Goal: Task Accomplishment & Management: Use online tool/utility

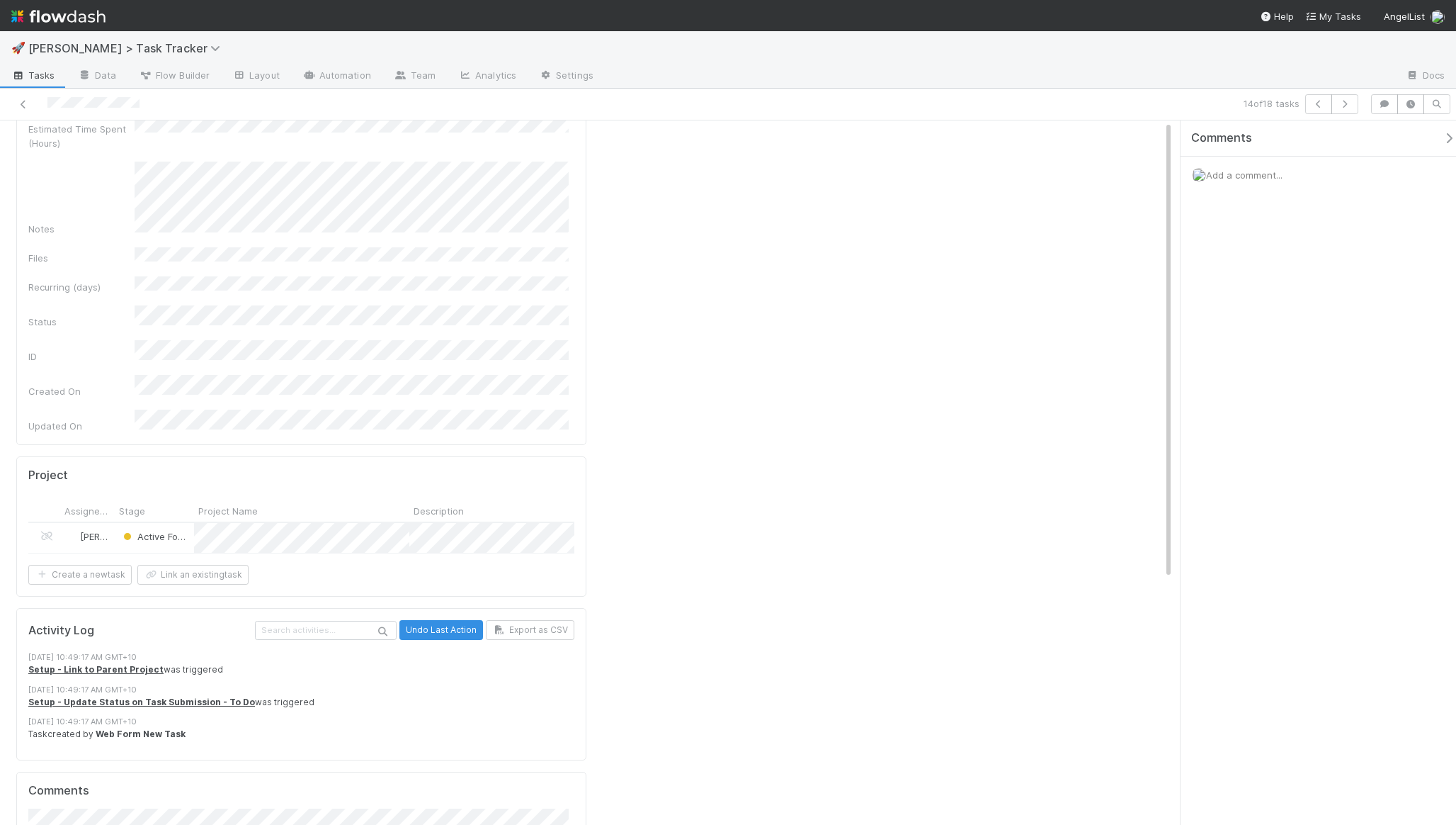
scroll to position [317, 0]
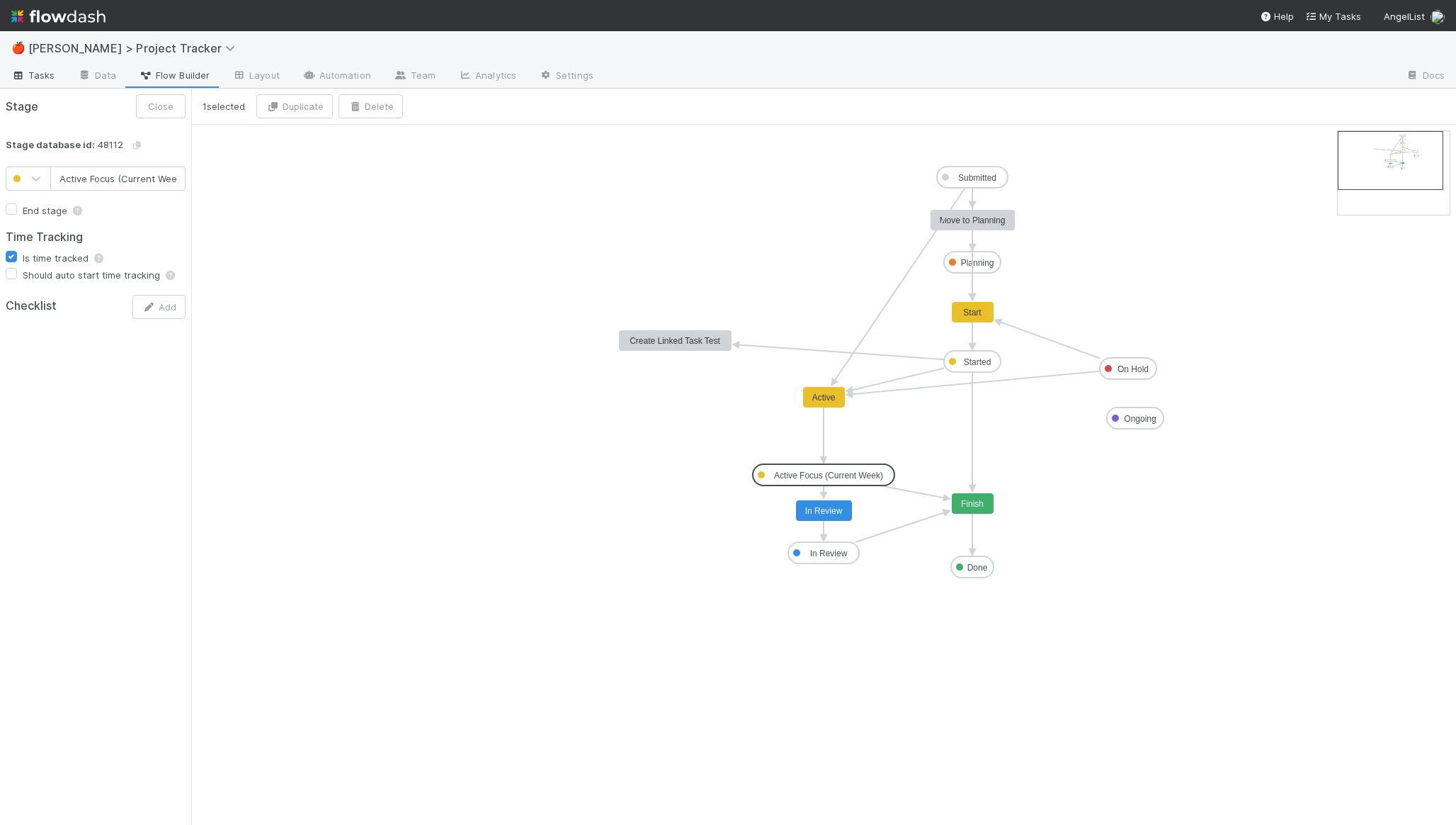
click at [35, 74] on span "Tasks" at bounding box center [33, 75] width 44 height 15
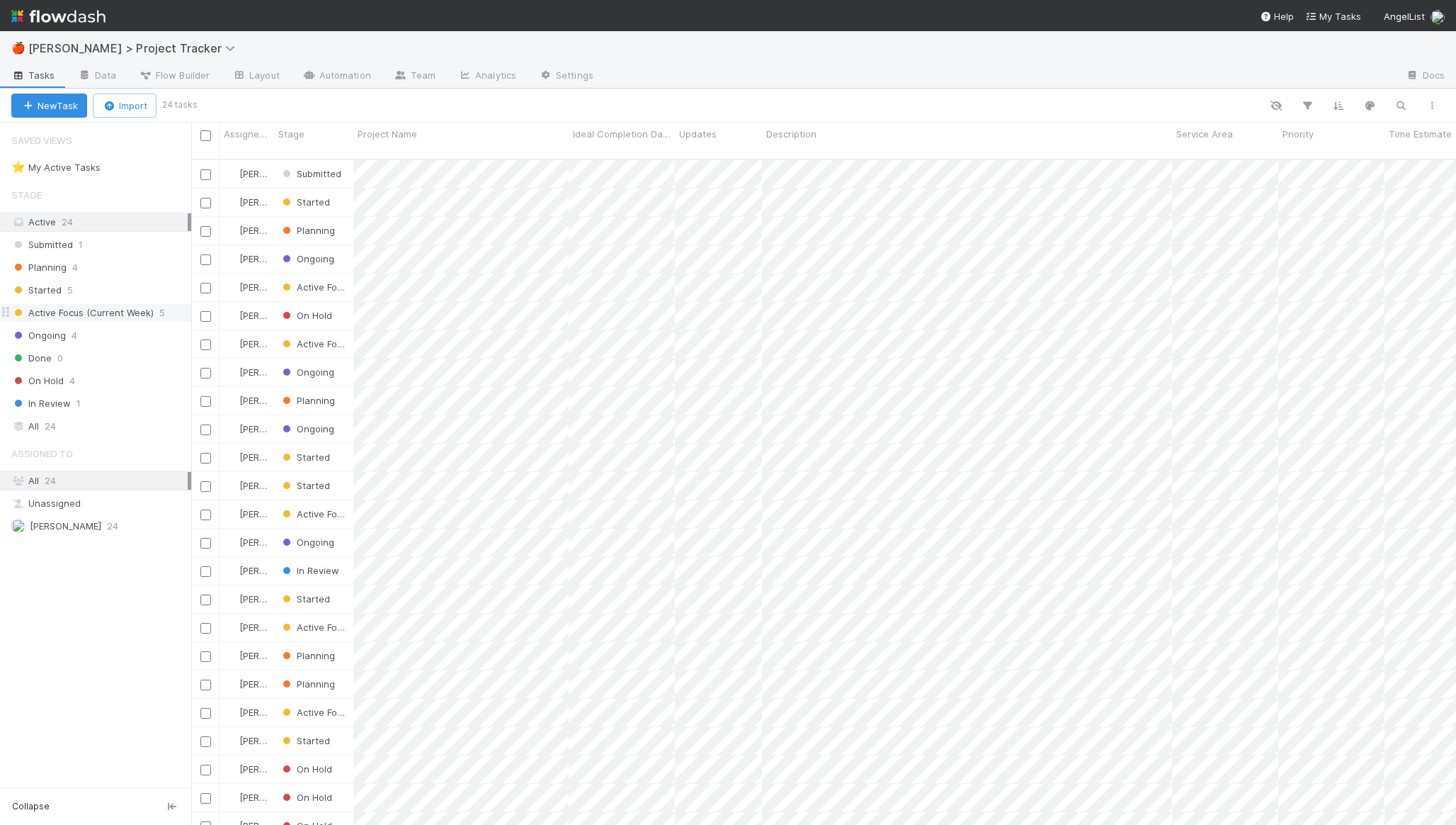
scroll to position [666, 1254]
click at [128, 308] on span "Active Focus (Current Week)" at bounding box center [82, 312] width 142 height 17
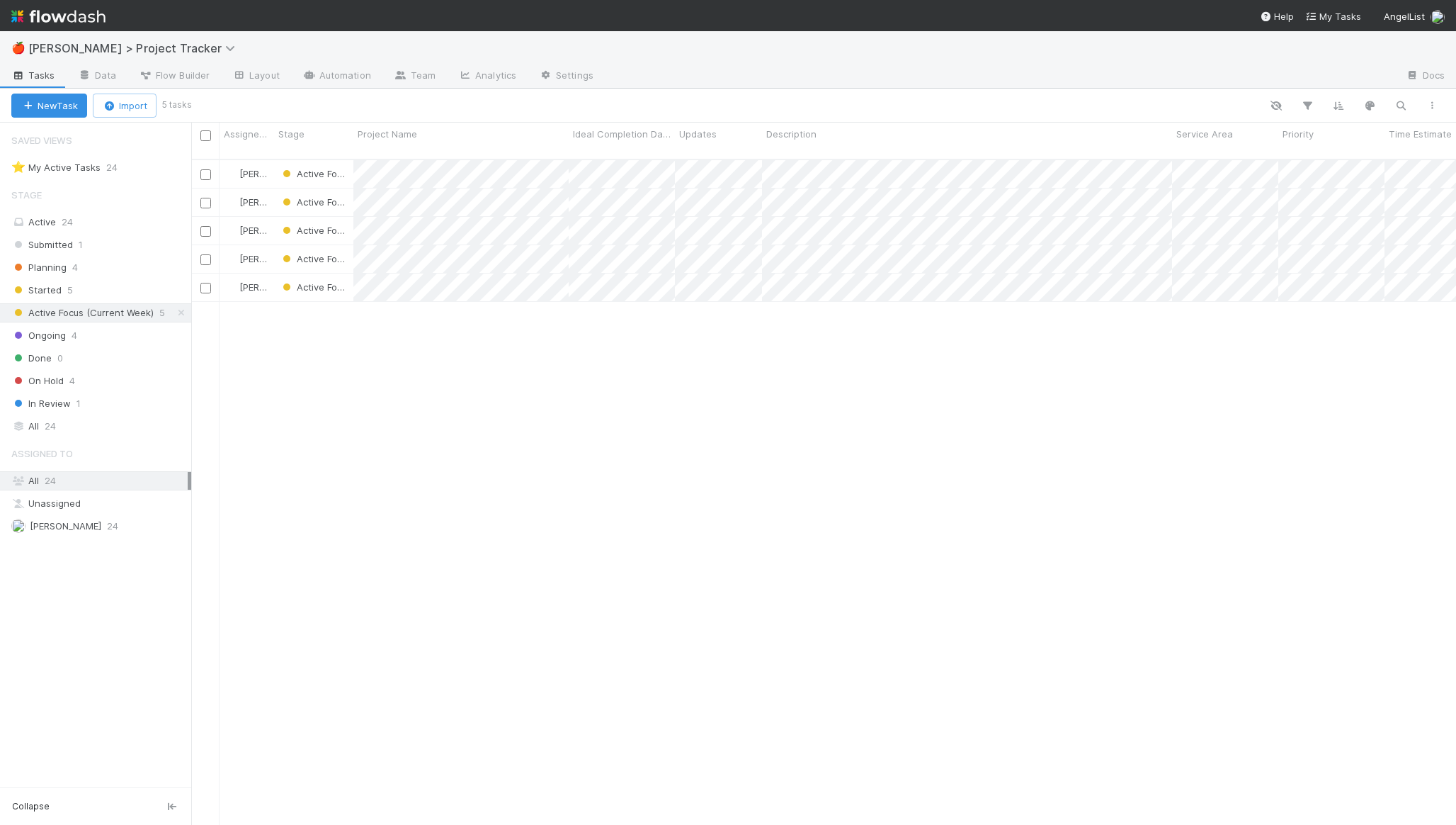
scroll to position [666, 1254]
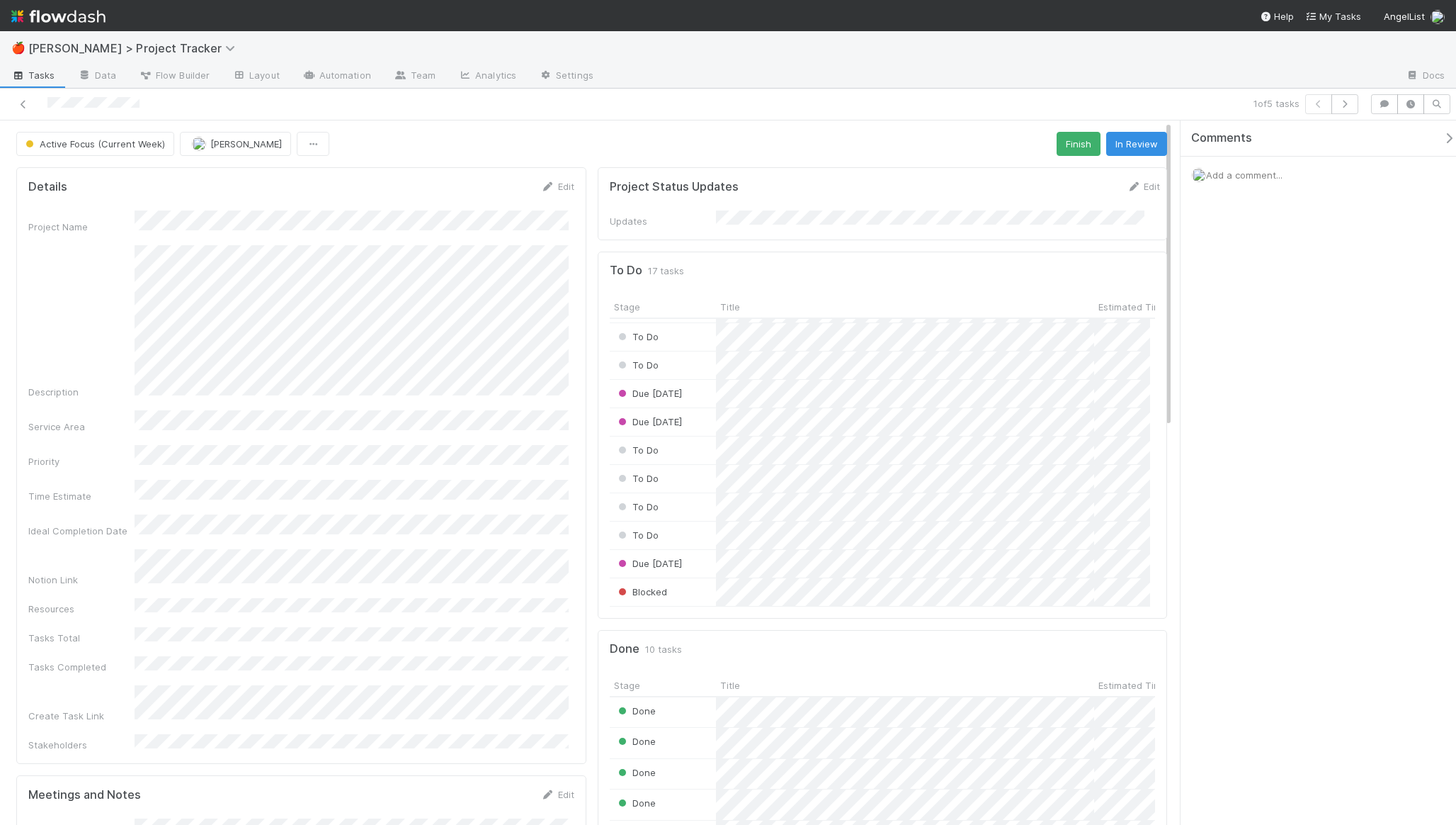
scroll to position [187, 0]
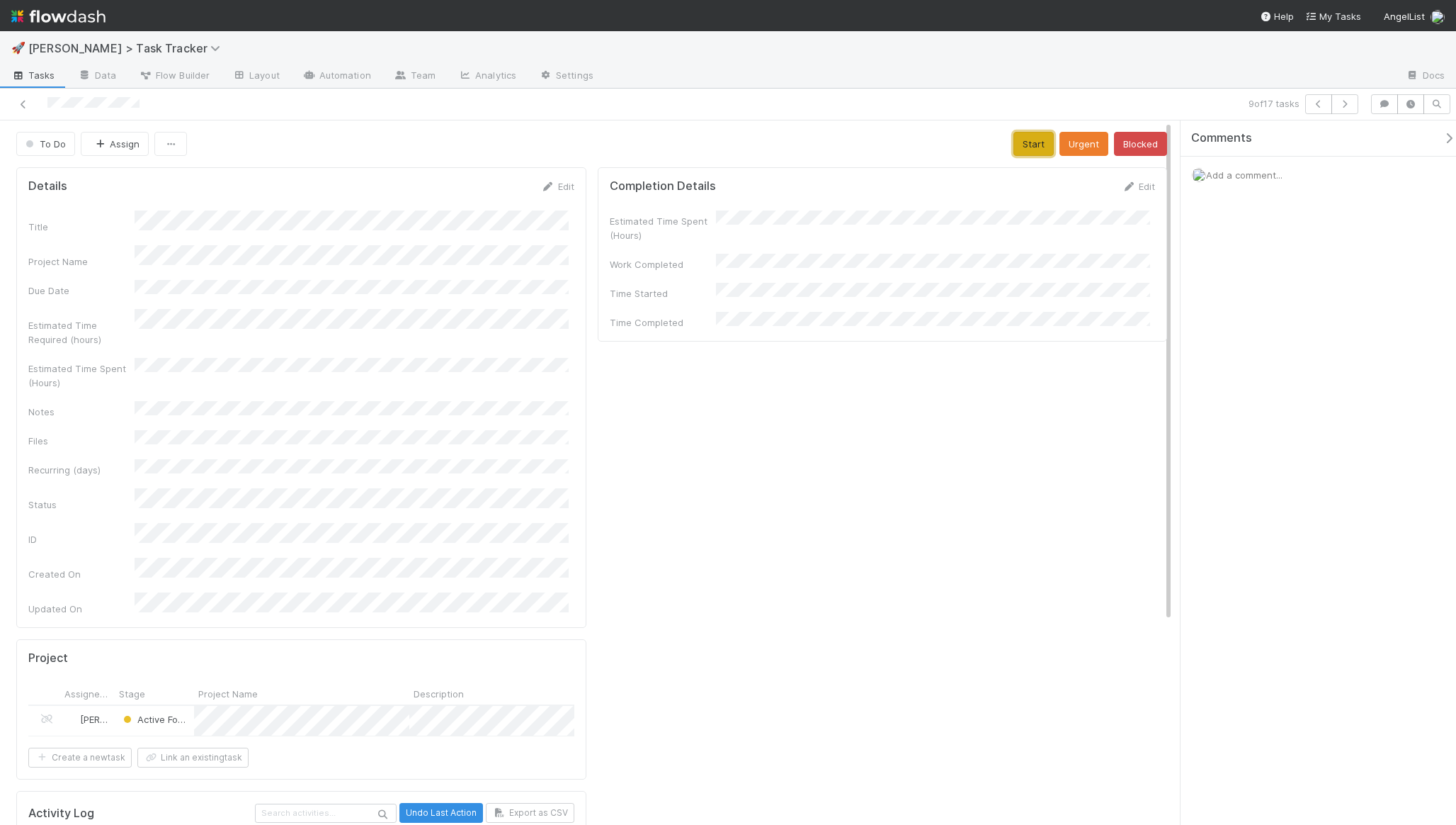
click at [1024, 143] on button "Start" at bounding box center [1034, 143] width 40 height 24
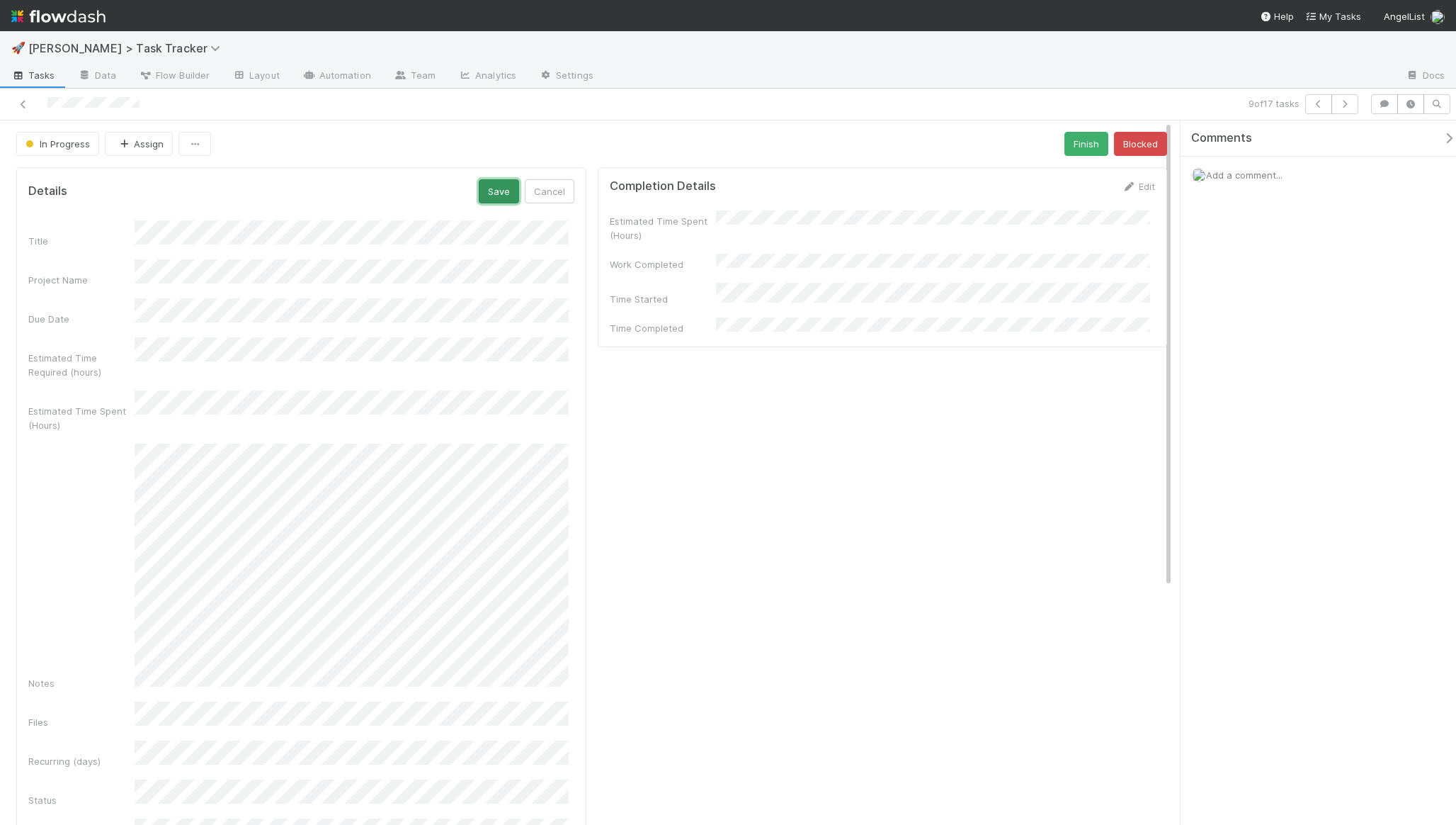
click at [494, 188] on button "Save" at bounding box center [499, 191] width 40 height 24
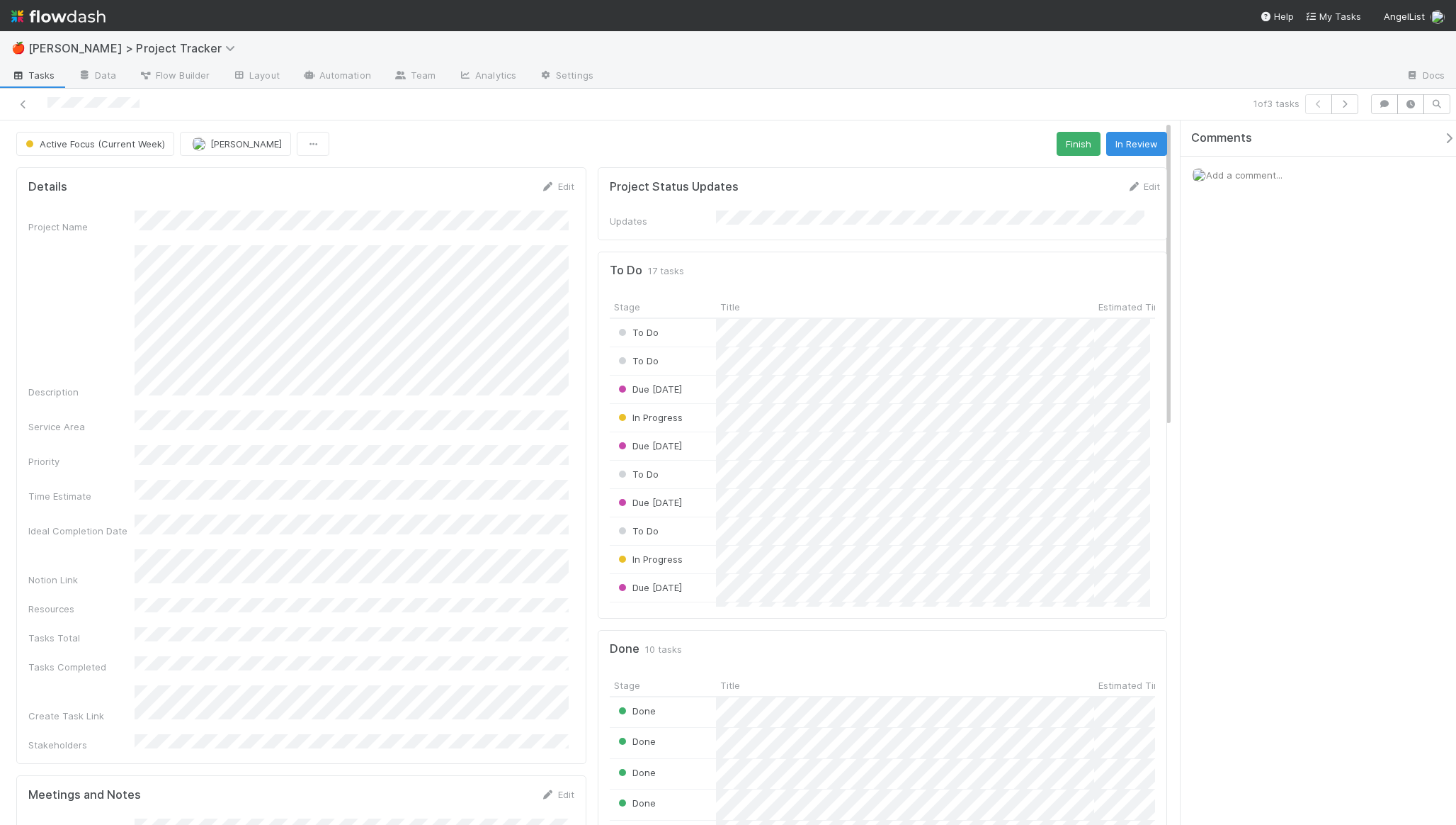
scroll to position [277, 530]
